Goal: Use online tool/utility: Utilize a website feature to perform a specific function

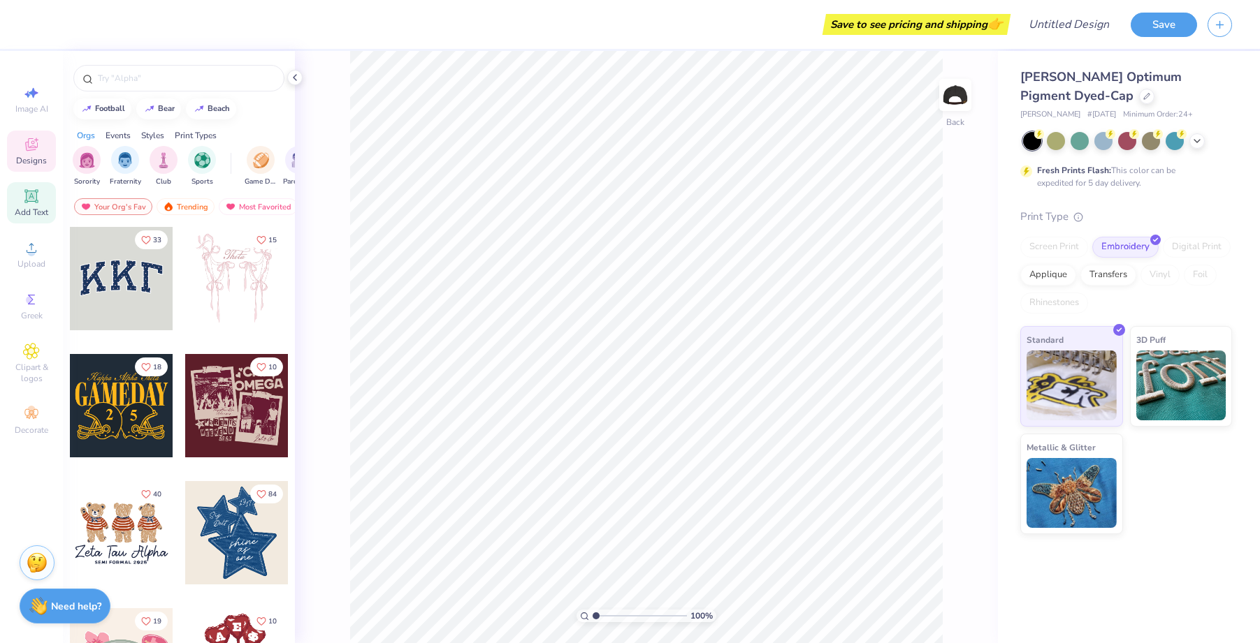
click at [34, 201] on icon at bounding box center [30, 195] width 13 height 13
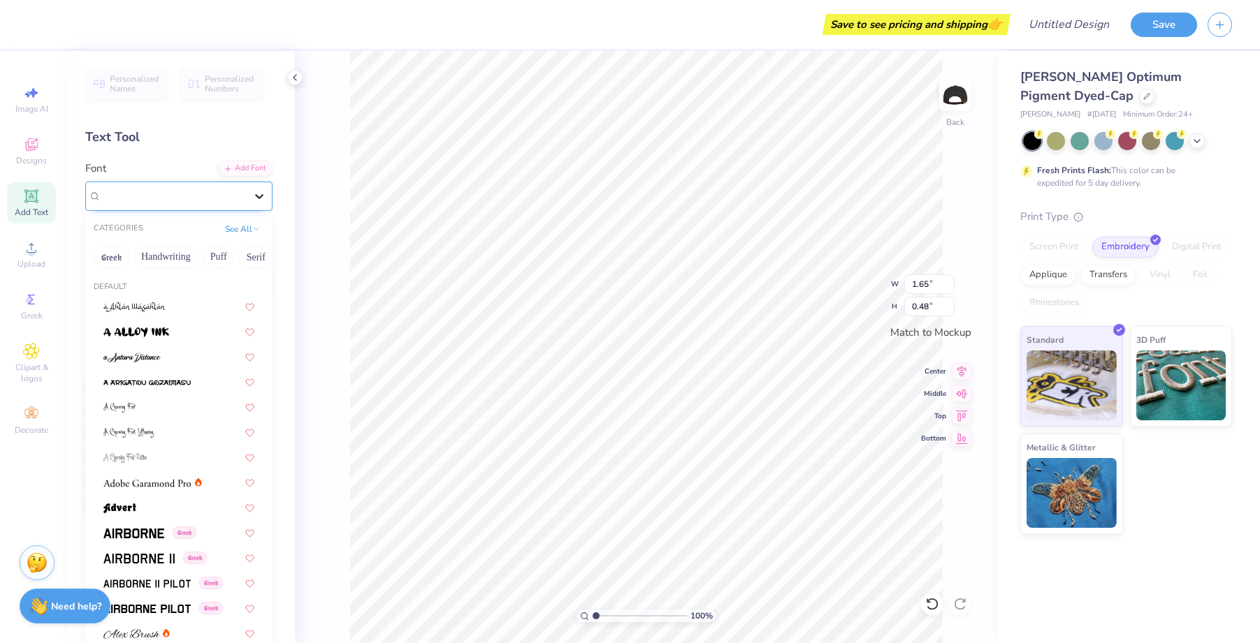
click at [266, 194] on div at bounding box center [259, 196] width 25 height 25
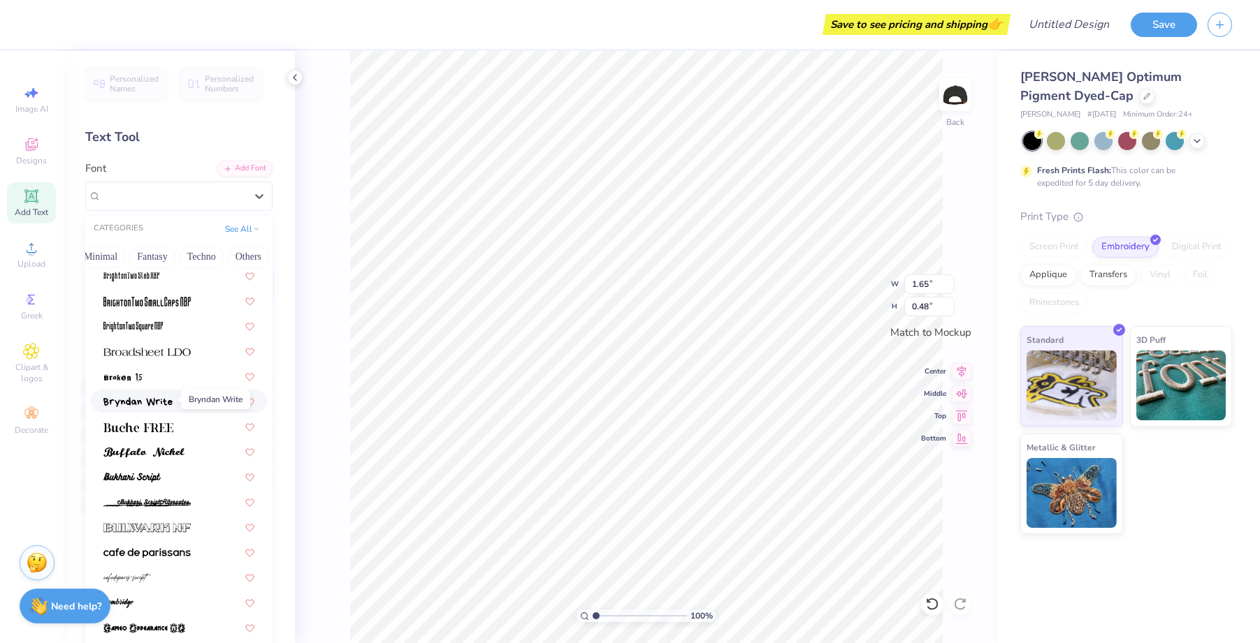
scroll to position [1139, 0]
click at [163, 351] on img at bounding box center [146, 350] width 87 height 10
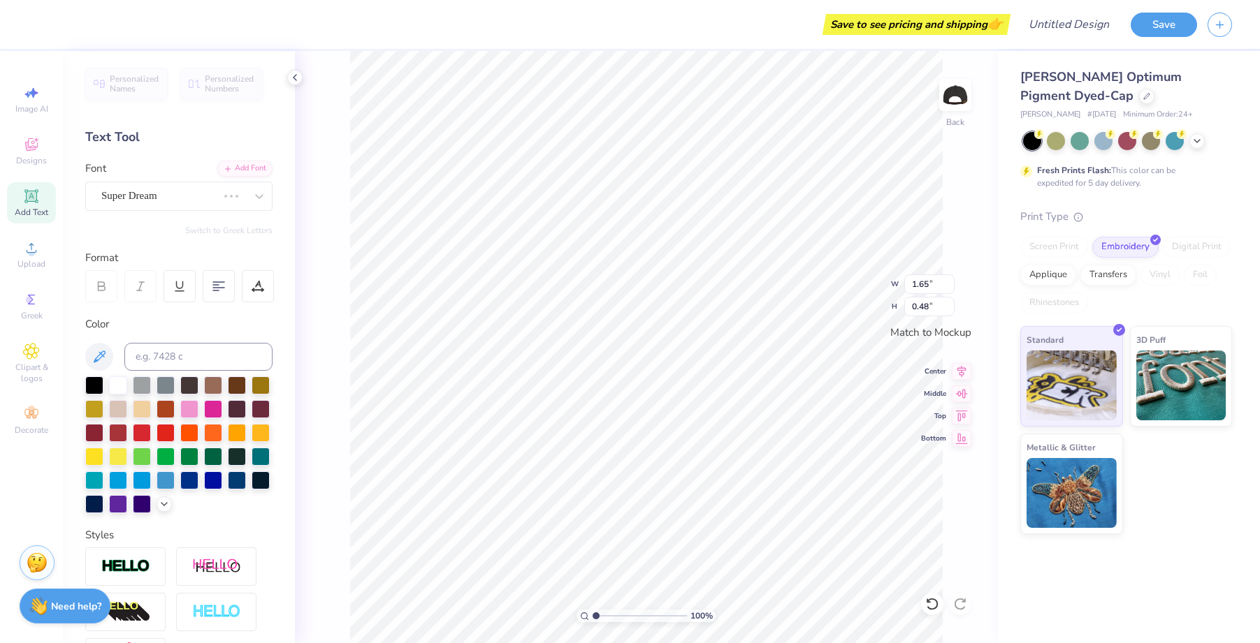
type input "1.83"
type input "0.45"
type textarea "T"
type textarea "The Collective"
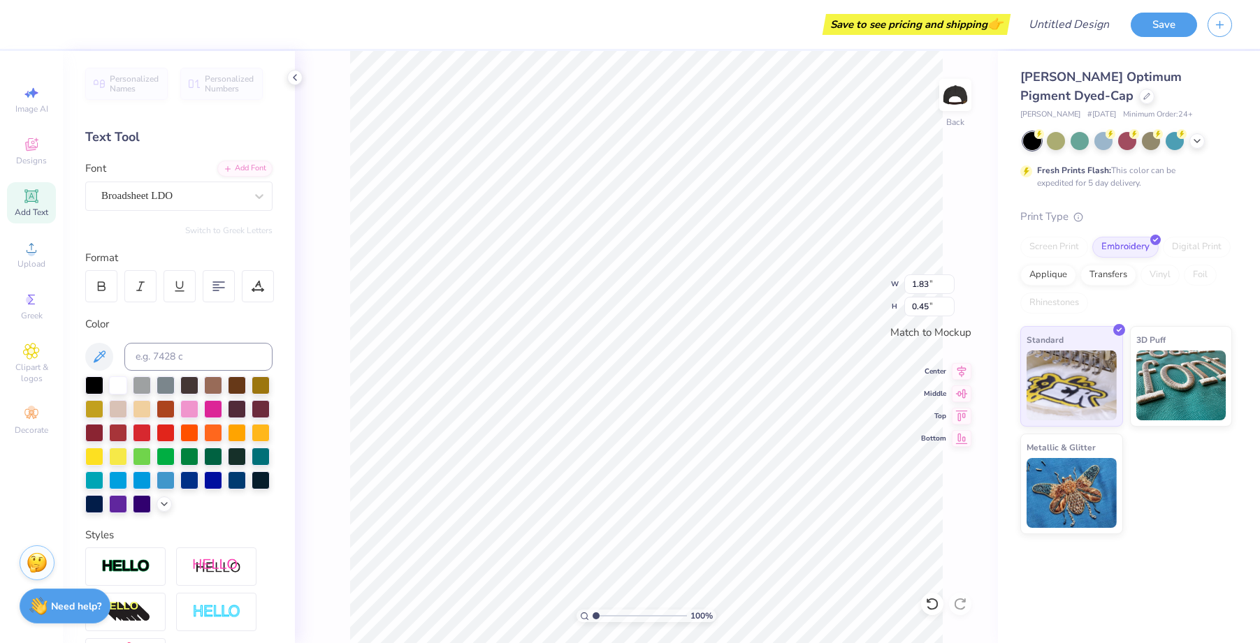
scroll to position [0, 3]
click at [254, 196] on icon at bounding box center [259, 196] width 14 height 14
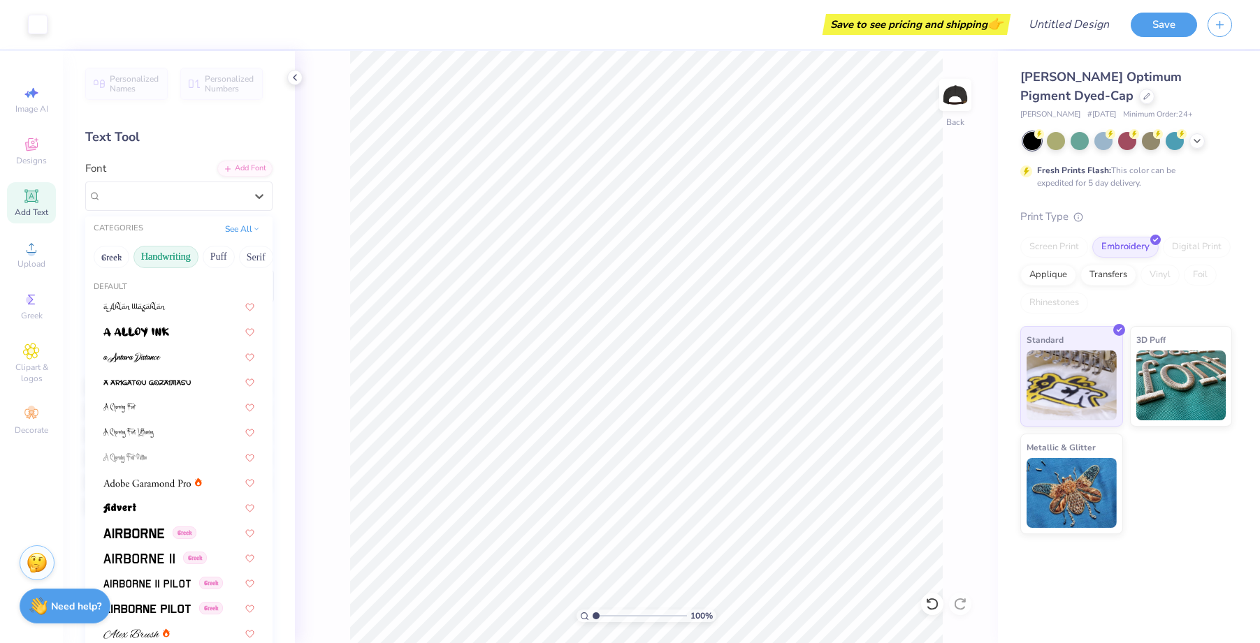
click at [177, 256] on button "Handwriting" at bounding box center [165, 257] width 65 height 22
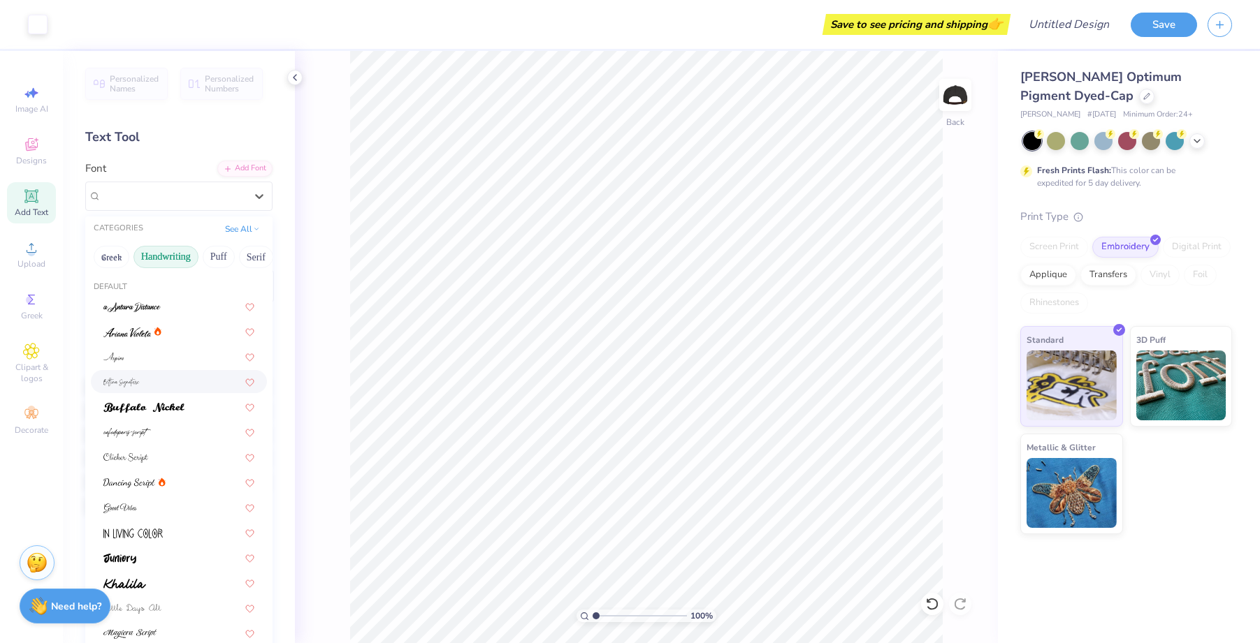
click at [140, 377] on div at bounding box center [178, 381] width 151 height 15
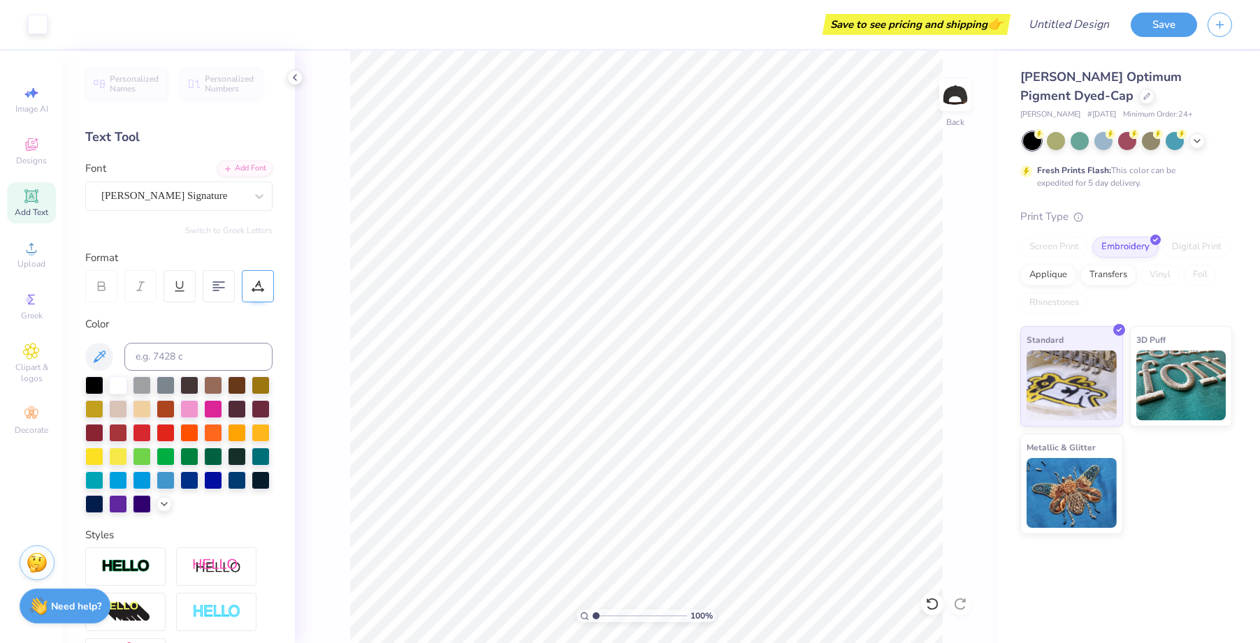
click at [263, 289] on icon at bounding box center [257, 286] width 13 height 13
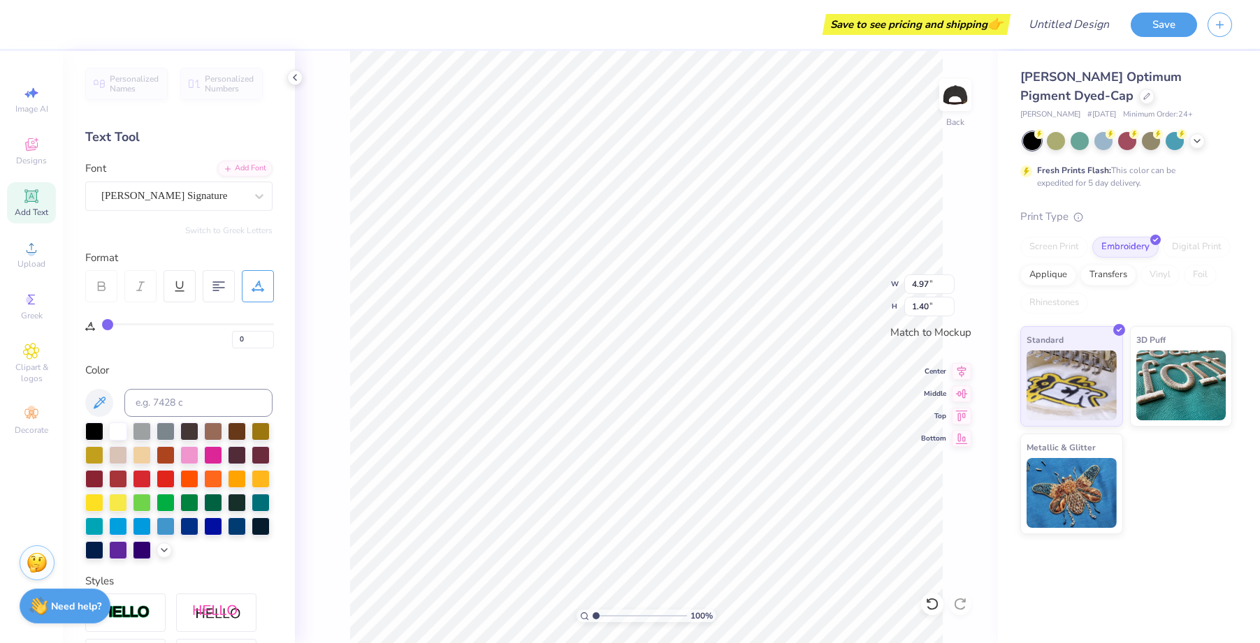
type input "3.95"
type input "1.12"
